Goal: Navigation & Orientation: Find specific page/section

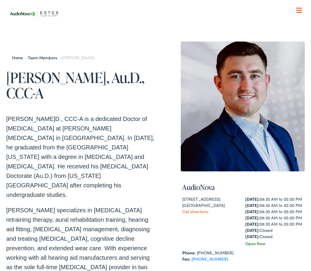
click at [300, 9] on div at bounding box center [299, 11] width 6 height 6
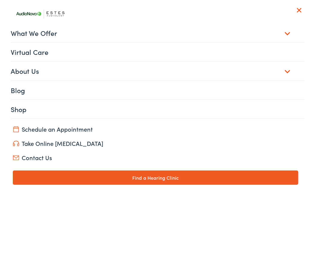
click at [219, 121] on div "What We Offer Comprehensive & Holistic Care Hearing Testing & Evaluation Hearin…" at bounding box center [155, 73] width 298 height 98
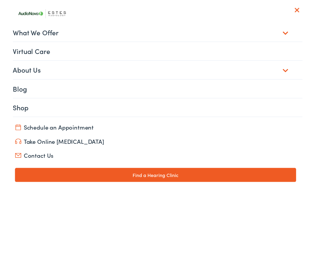
click at [173, 173] on link "Find a Hearing Clinic" at bounding box center [155, 178] width 285 height 14
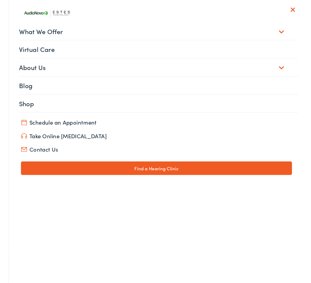
scroll to position [197, 0]
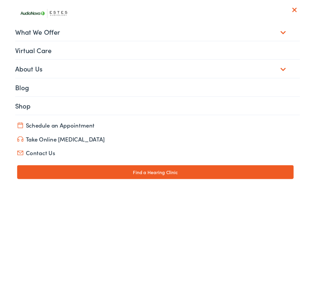
click at [303, 9] on nav "What We Offer Comprehensive & Holistic Care Hearing Testing & Evaluation Hearin…" at bounding box center [155, 61] width 298 height 122
click at [303, 4] on nav "What We Offer Comprehensive & Holistic Care Hearing Testing & Evaluation Hearin…" at bounding box center [155, 61] width 298 height 122
click at [301, 7] on button "Menu Close" at bounding box center [291, 10] width 19 height 7
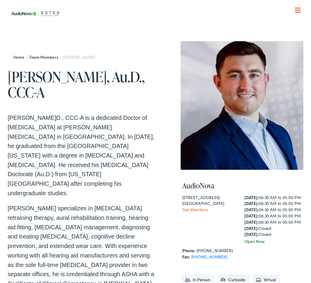
scroll to position [3, 0]
